Goal: Task Accomplishment & Management: Use online tool/utility

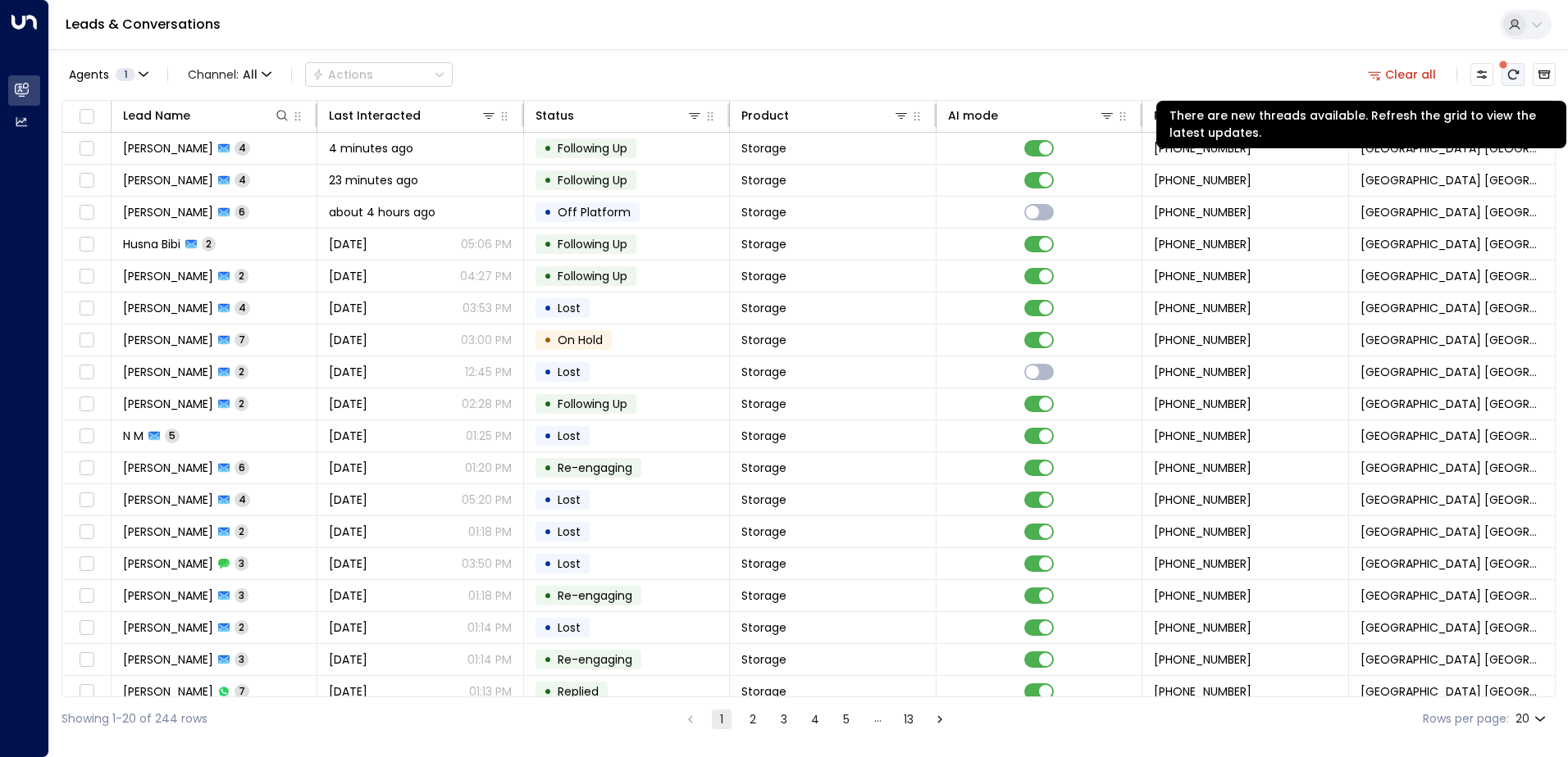
click at [1515, 69] on icon "There are new threads available. Refresh the grid to view the latest updates." at bounding box center [1512, 75] width 13 height 13
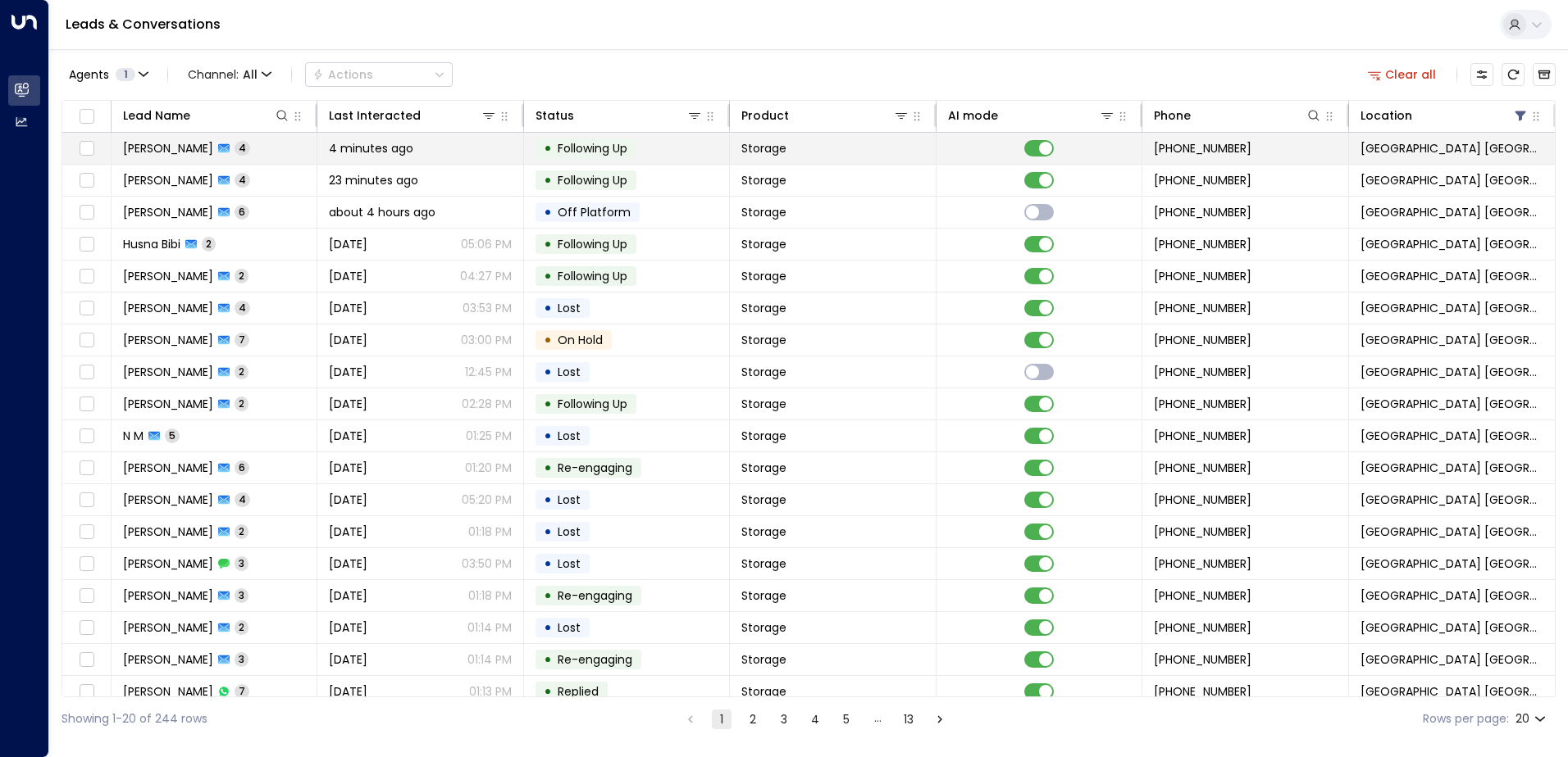
click at [213, 151] on span "[PERSON_NAME]" at bounding box center [168, 148] width 90 height 16
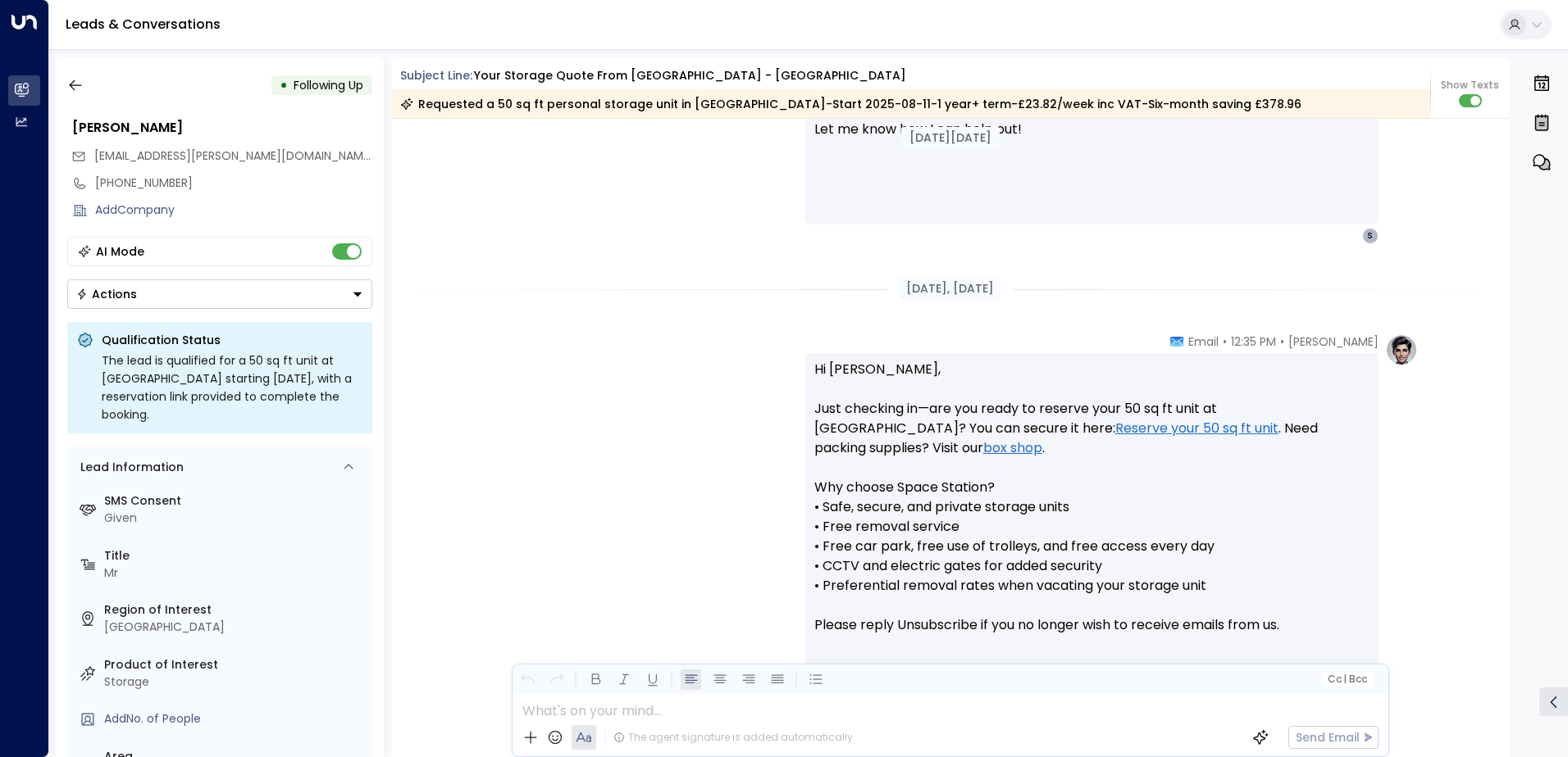
scroll to position [1041, 0]
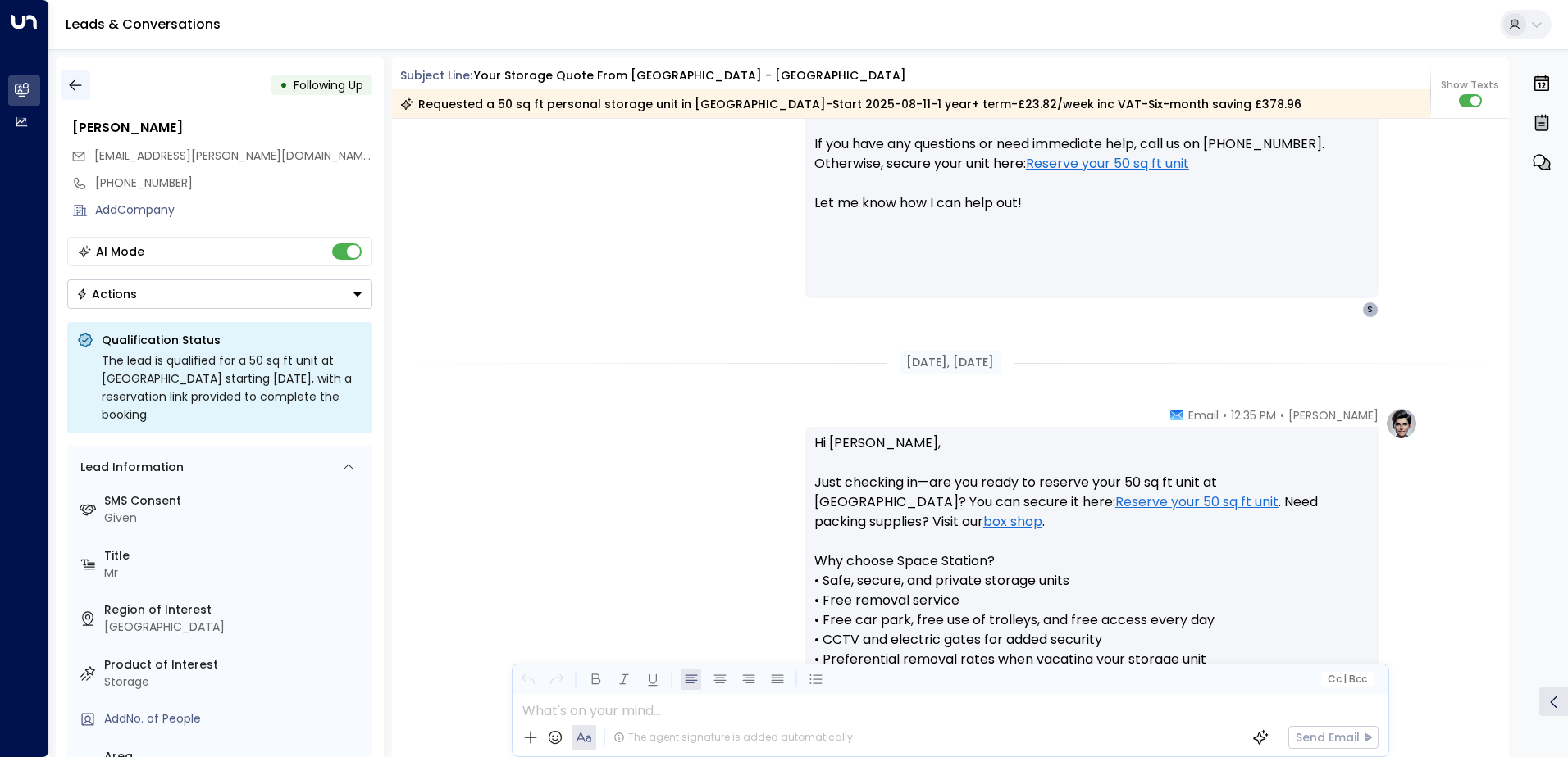
click at [84, 86] on button "button" at bounding box center [75, 85] width 30 height 30
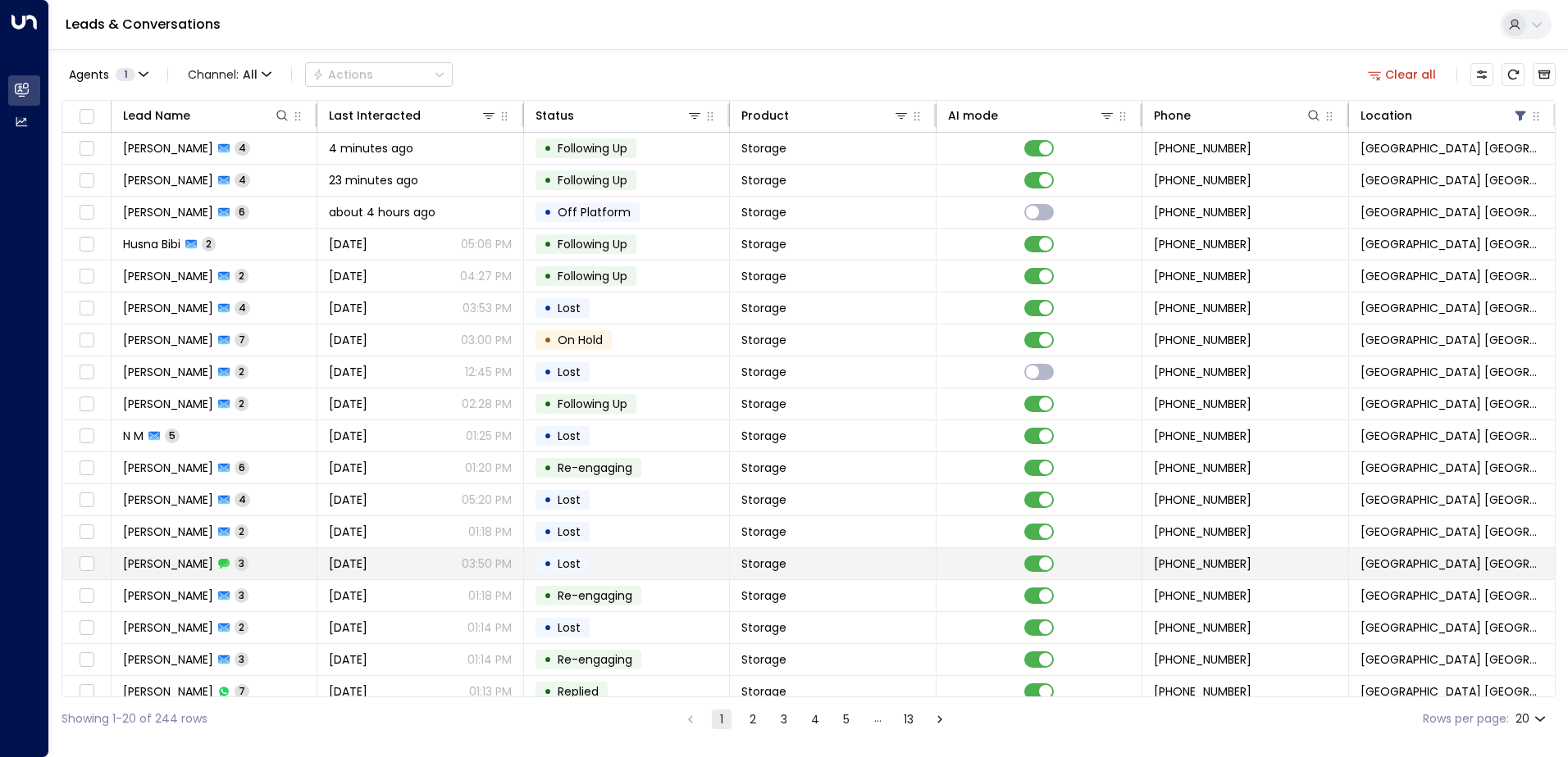
click at [271, 569] on td "[PERSON_NAME] Holding 3" at bounding box center [214, 563] width 206 height 32
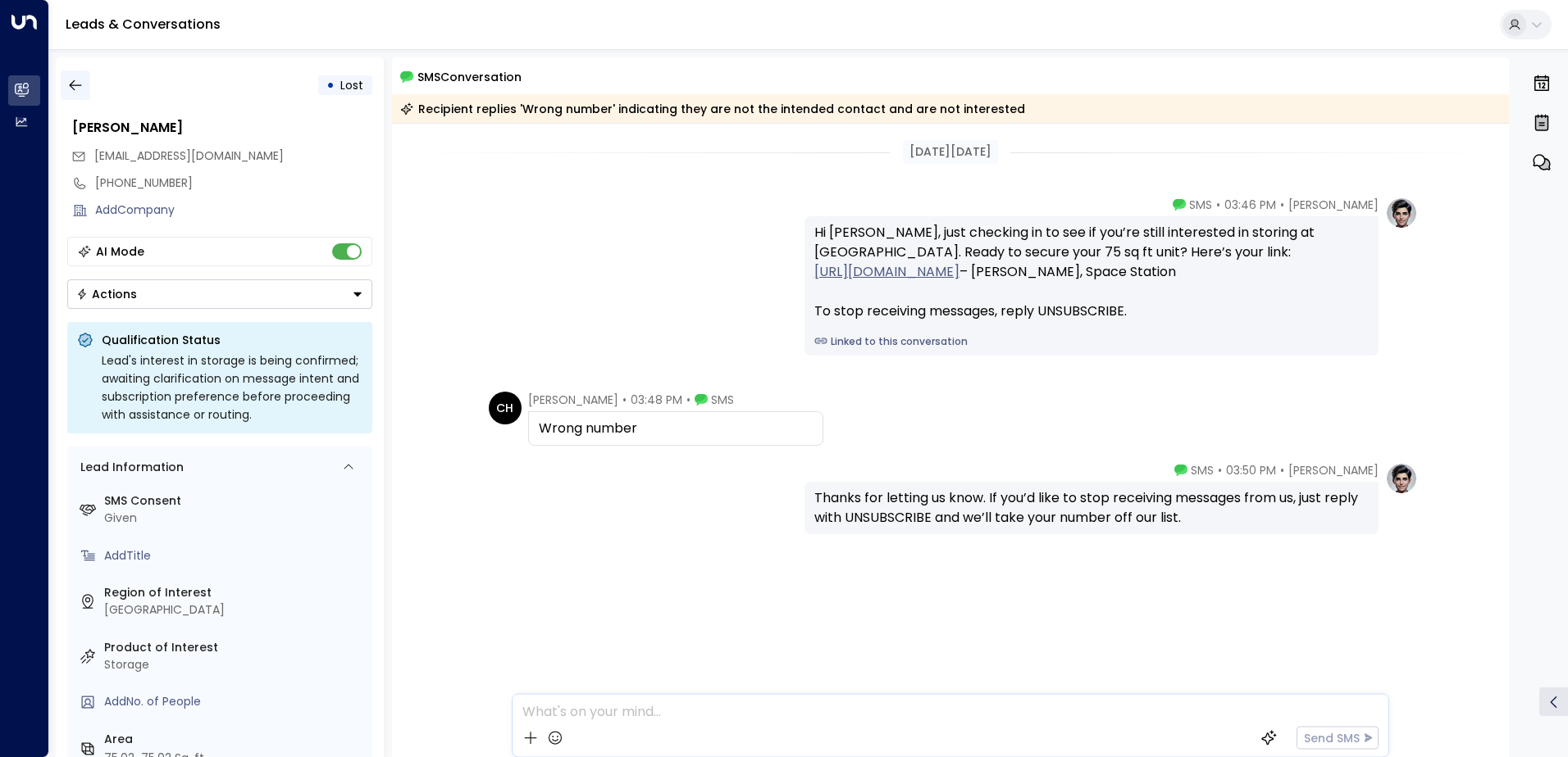
click at [71, 82] on icon "button" at bounding box center [75, 84] width 16 height 16
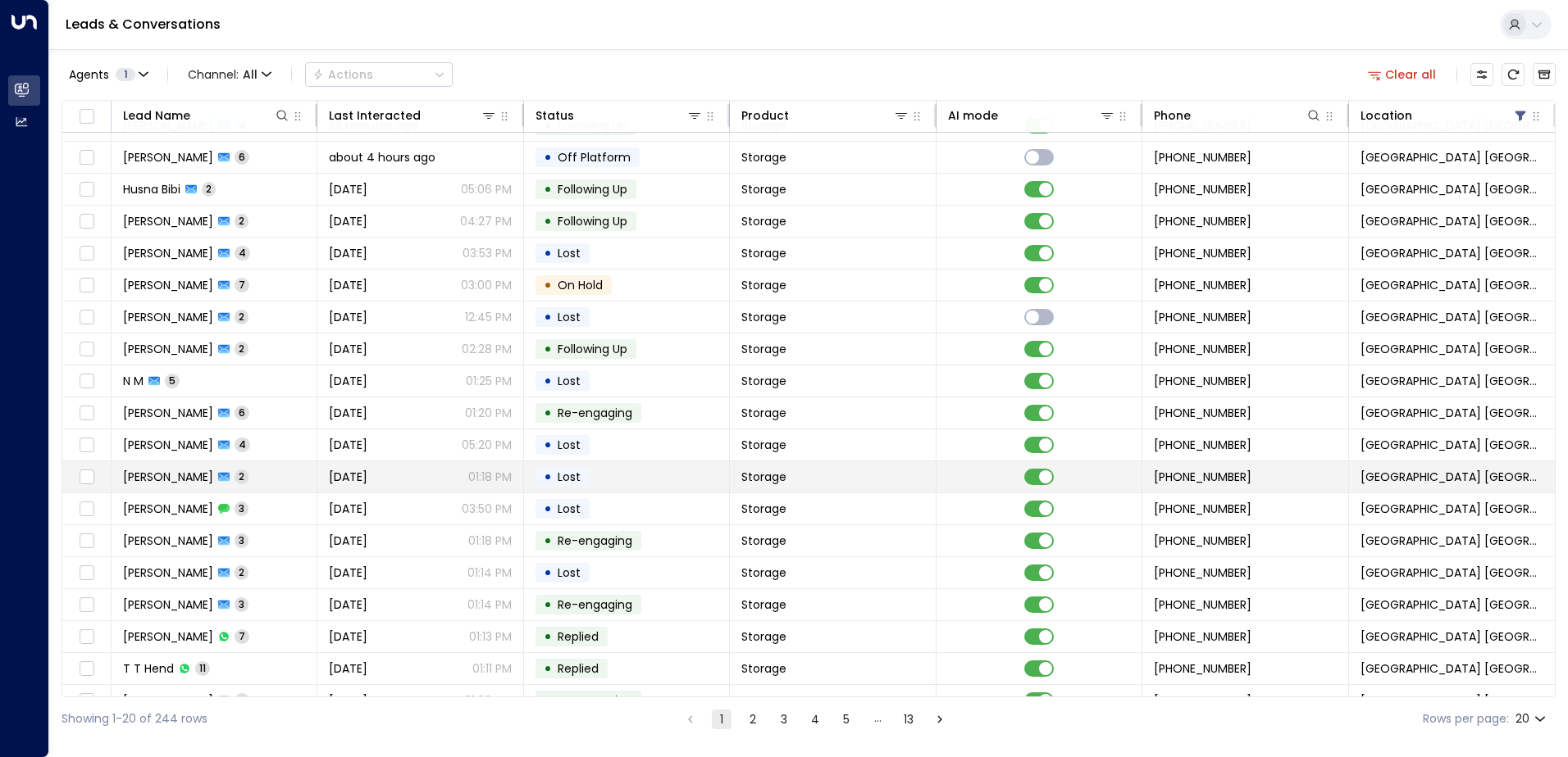
scroll to position [80, 0]
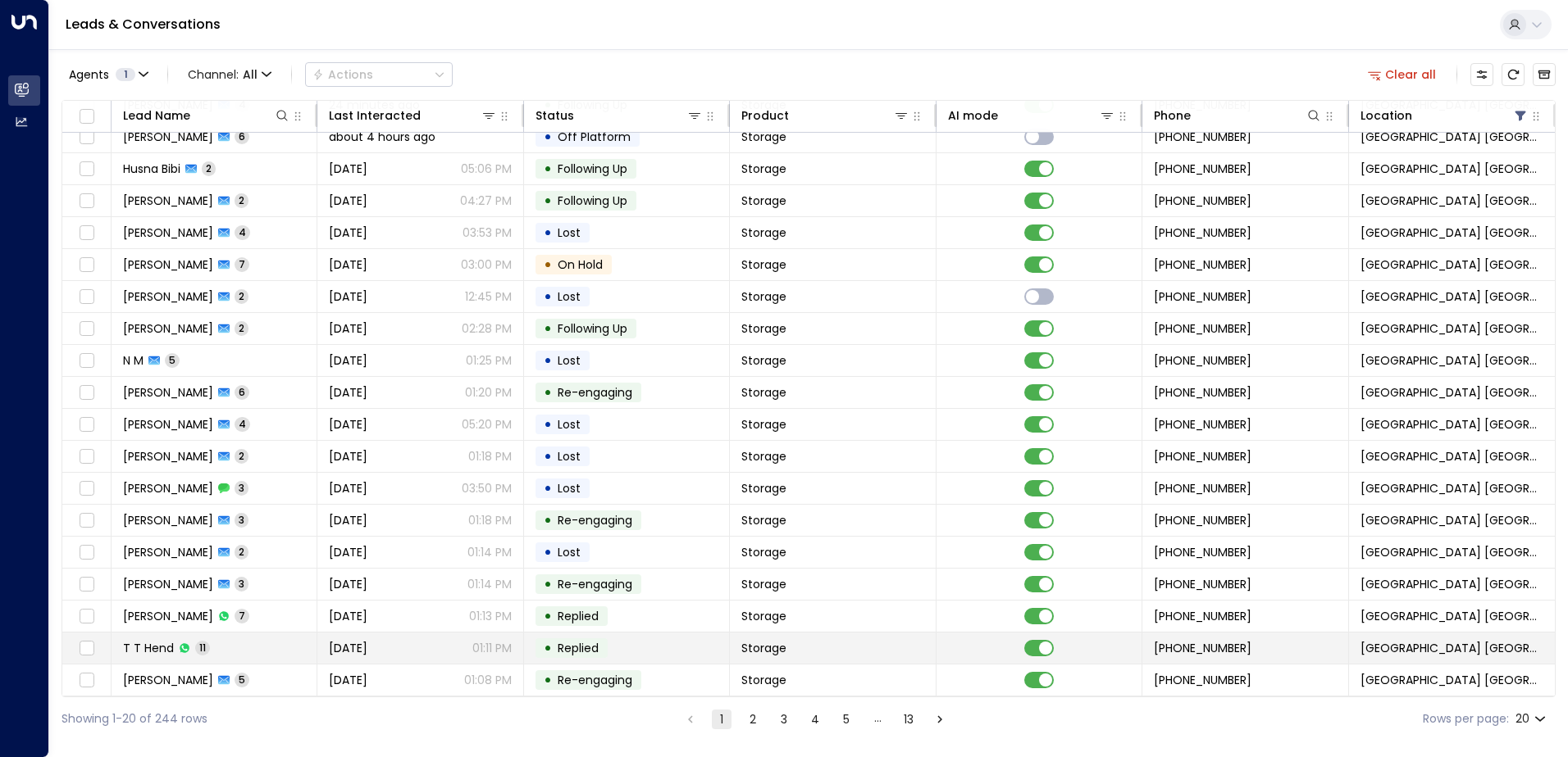
click at [199, 645] on span "11" at bounding box center [202, 648] width 14 height 14
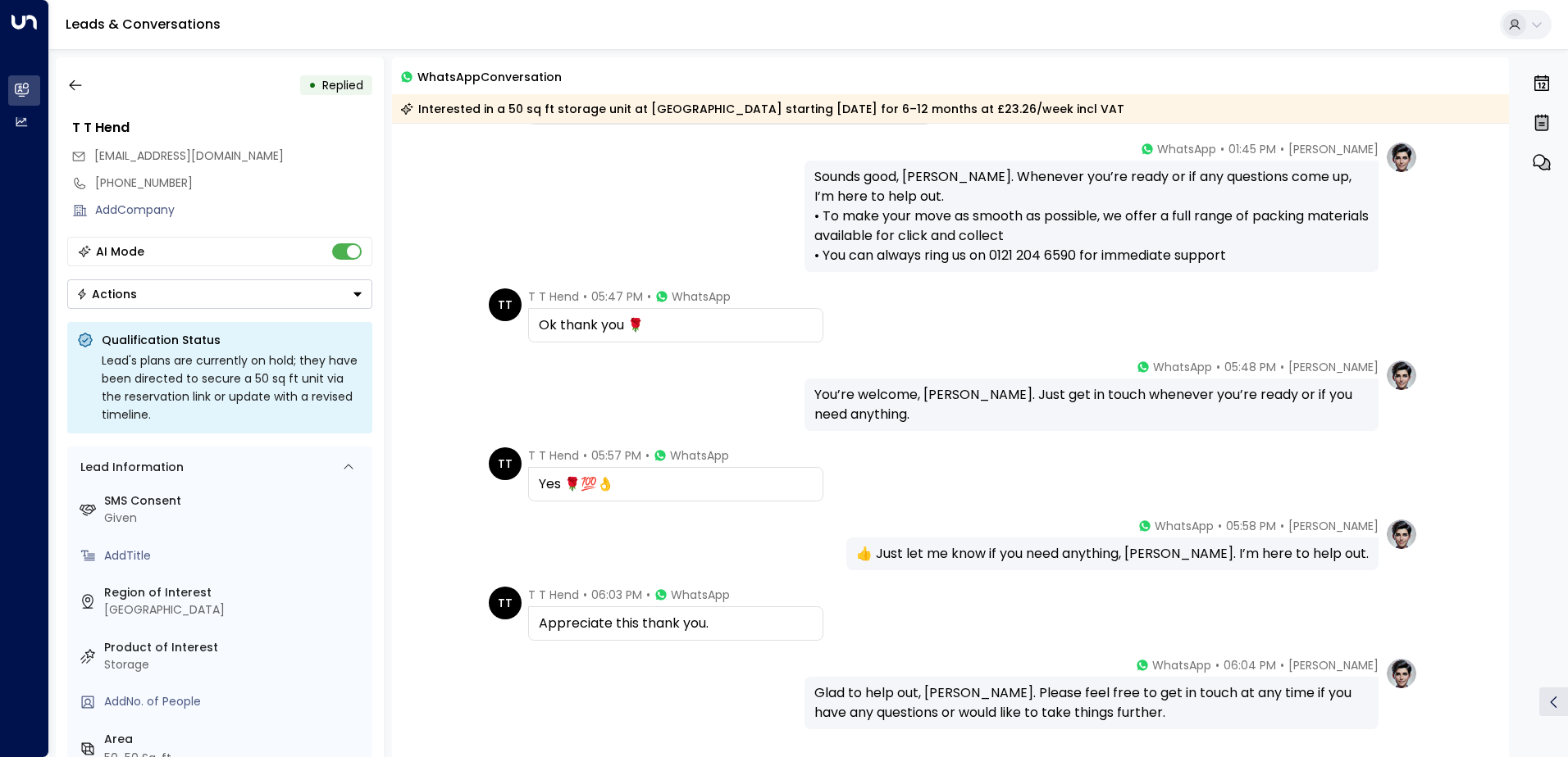
scroll to position [689, 0]
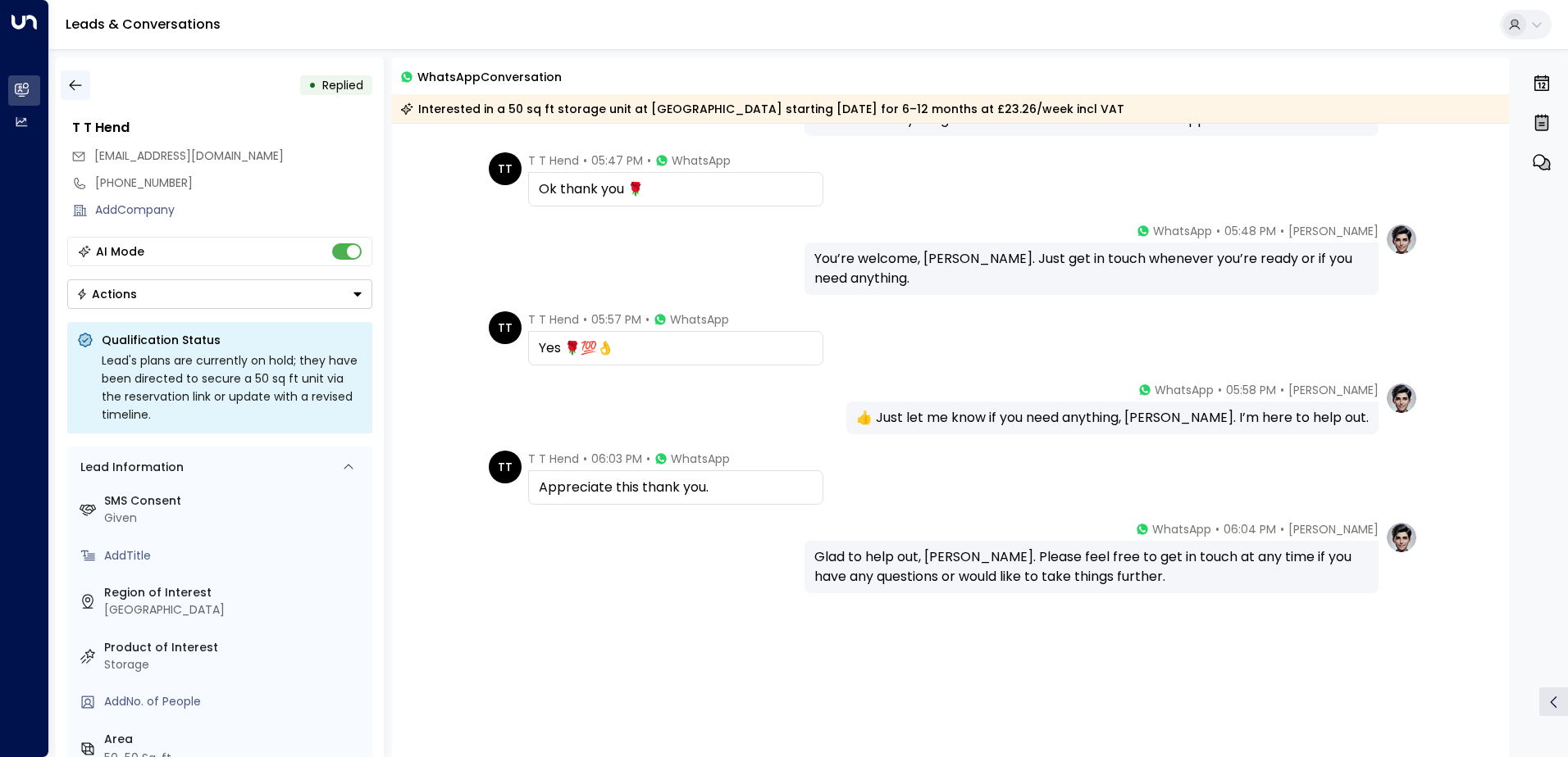
click at [73, 85] on icon "button" at bounding box center [75, 85] width 12 height 11
